Goal: Check status: Check status

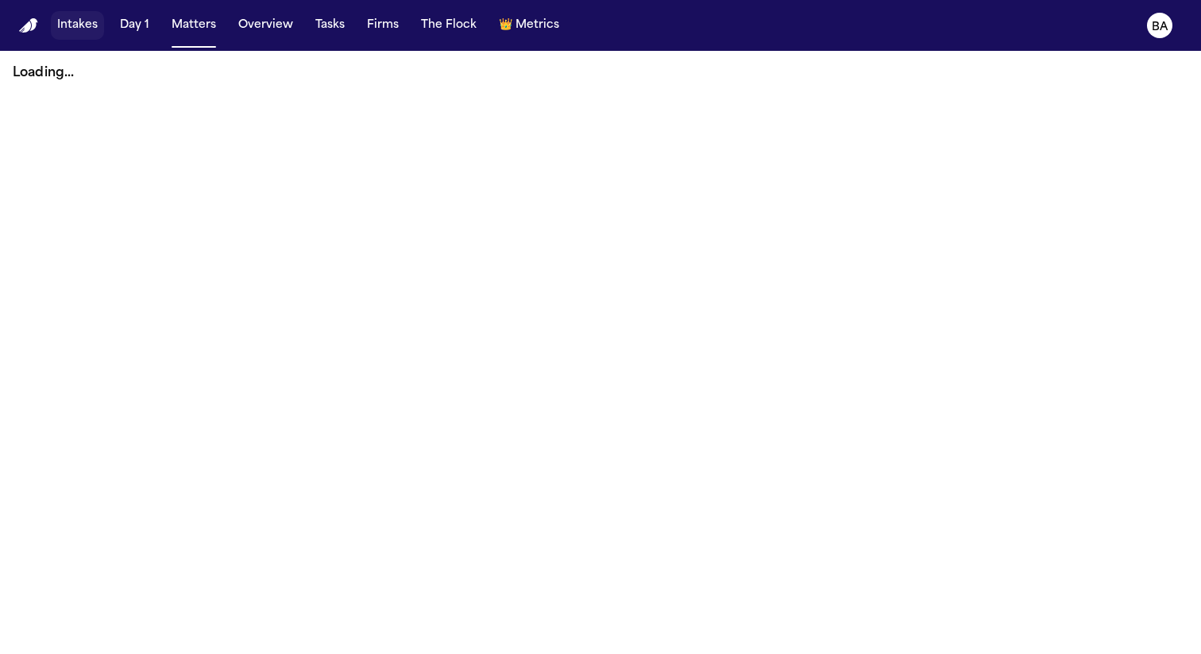
click at [82, 32] on button "Intakes" at bounding box center [77, 25] width 53 height 29
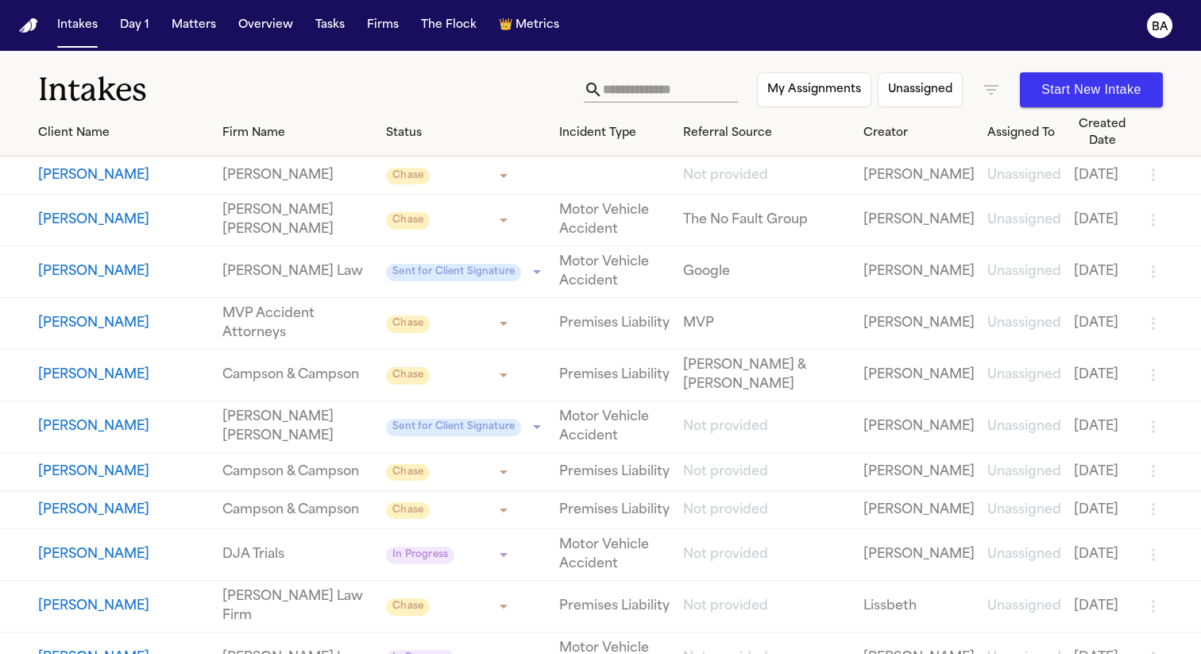
click at [112, 280] on button "[PERSON_NAME]" at bounding box center [124, 271] width 172 height 19
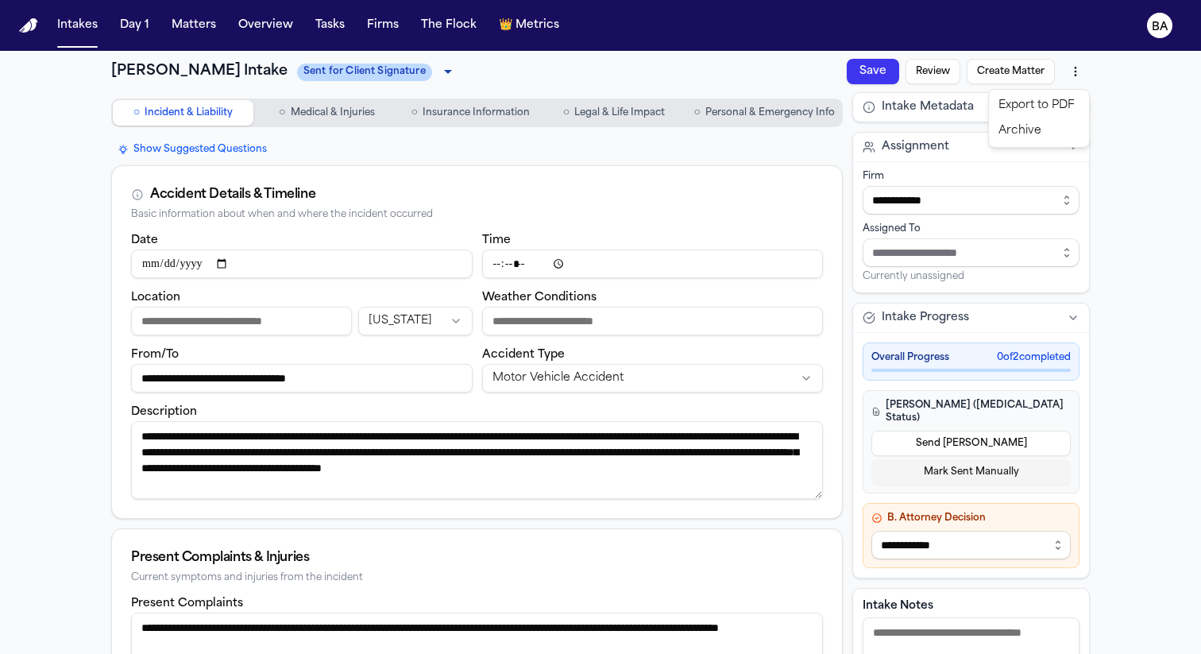
click at [1083, 79] on html "**********" at bounding box center [600, 327] width 1201 height 654
click at [1149, 91] on html "**********" at bounding box center [600, 327] width 1201 height 654
